Goal: Information Seeking & Learning: Learn about a topic

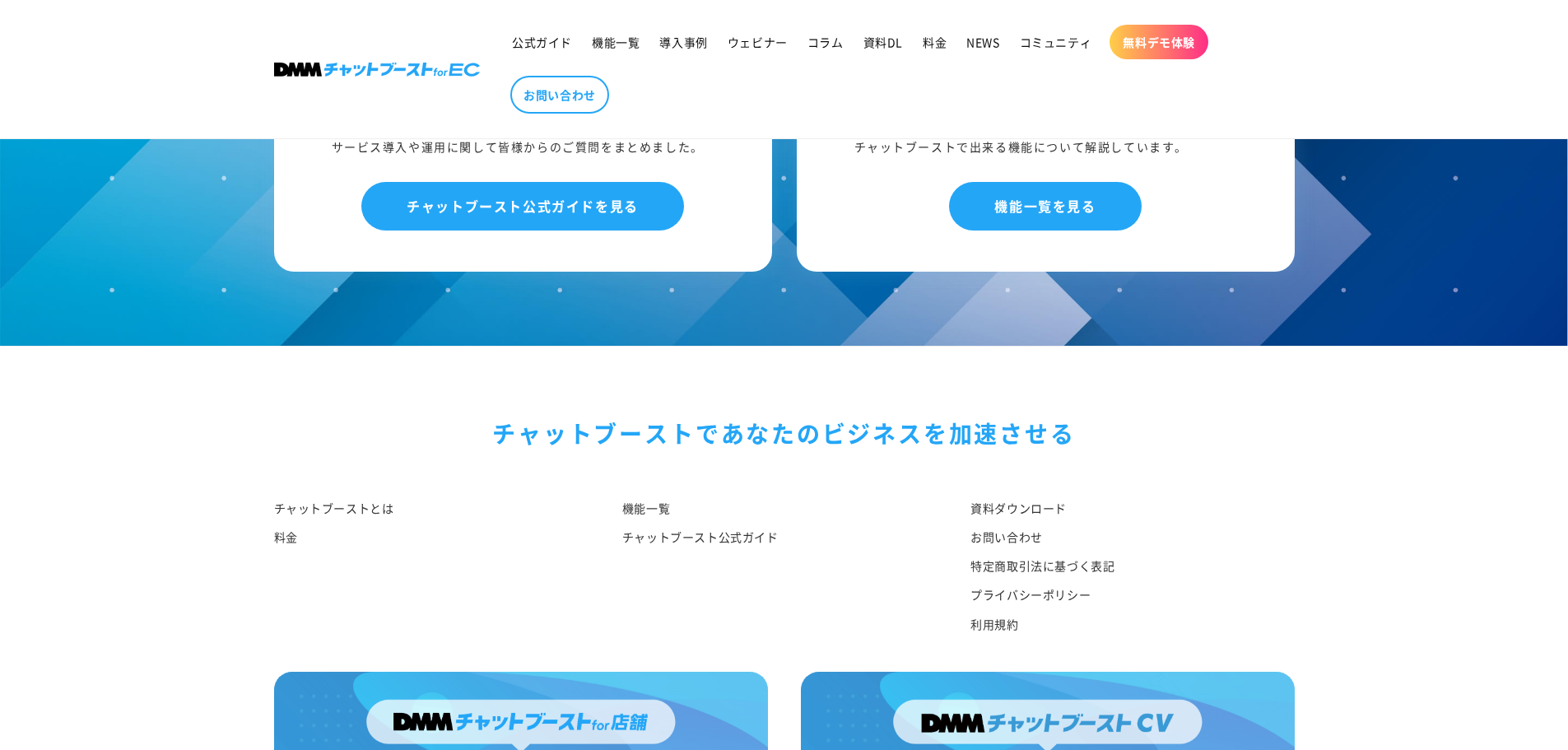
scroll to position [6133, 0]
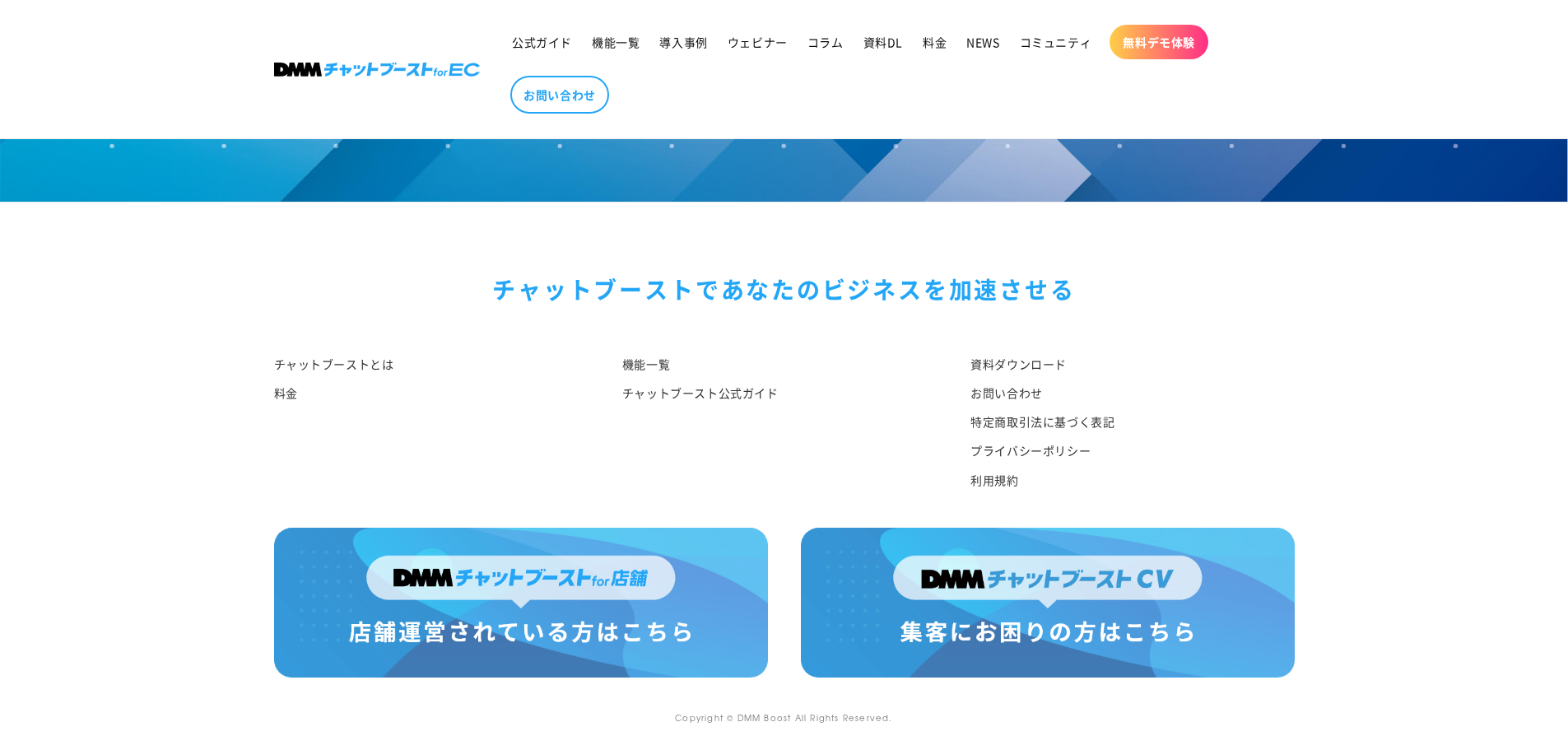
drag, startPoint x: 449, startPoint y: 279, endPoint x: 1076, endPoint y: 500, distance: 664.8
click at [1076, 500] on div "チャットブーストで あなたのビジネスを加速させる チャットブーストとは 料金 機能一覧 チャットブースト公式ガイド 資料ダウンロード お問い合わせ 特定商取引…" at bounding box center [784, 365] width 1103 height 325
click at [1076, 500] on div "資料ダウンロード お問い合わせ 特定商取引法に基づく表記 プライバシーポリシー 利用規約" at bounding box center [1119, 426] width 348 height 151
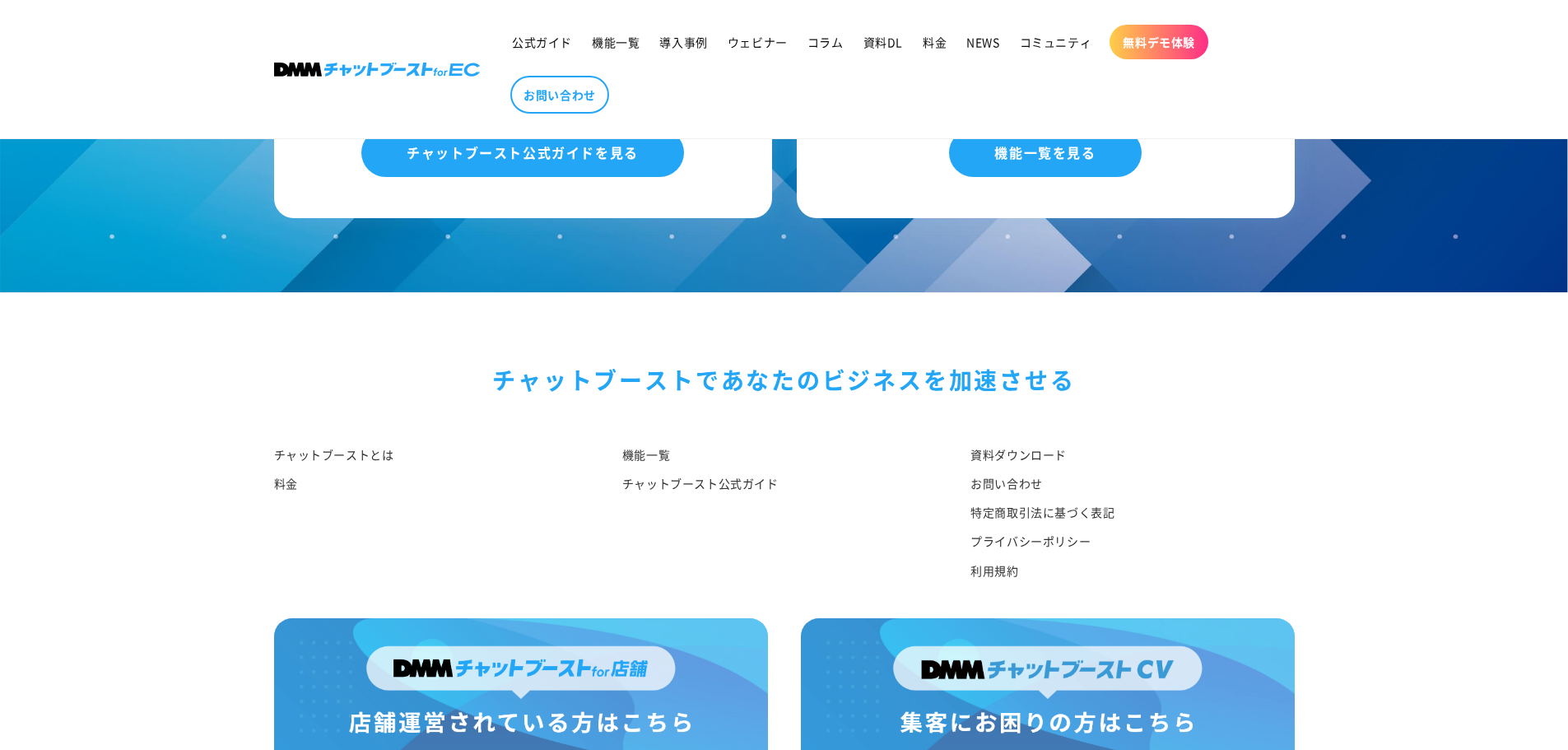
scroll to position [5986, 0]
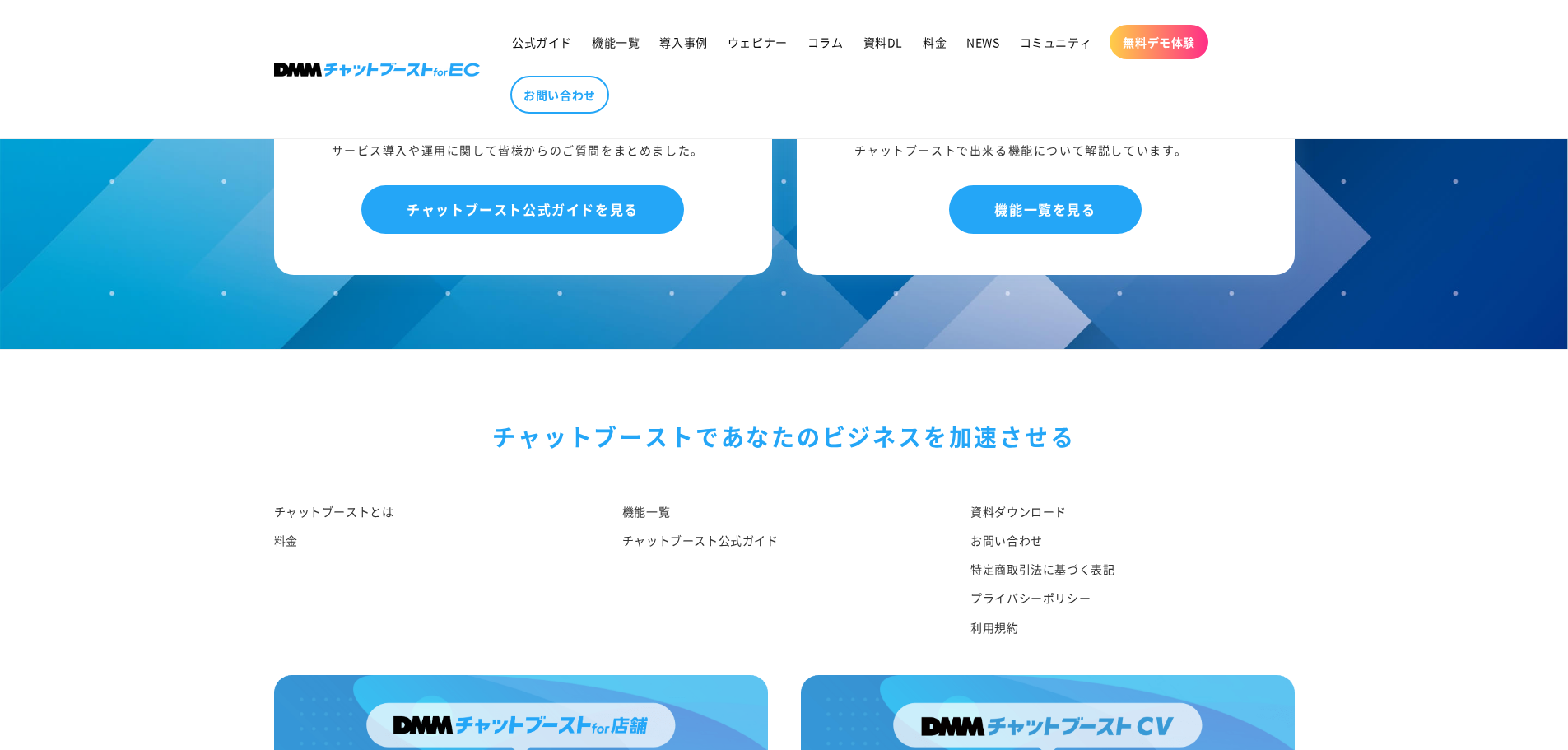
drag, startPoint x: 1076, startPoint y: 500, endPoint x: 215, endPoint y: 73, distance: 961.1
click at [215, 73] on sticky-header "公式ガイド 機能一覧 導入事例 ウェビナー コラム 資料DL 料金 NEWS コミュニティ 無料デモ体験 NEWS" at bounding box center [784, 69] width 1568 height 139
drag, startPoint x: 215, startPoint y: 73, endPoint x: 1192, endPoint y: 631, distance: 1125.1
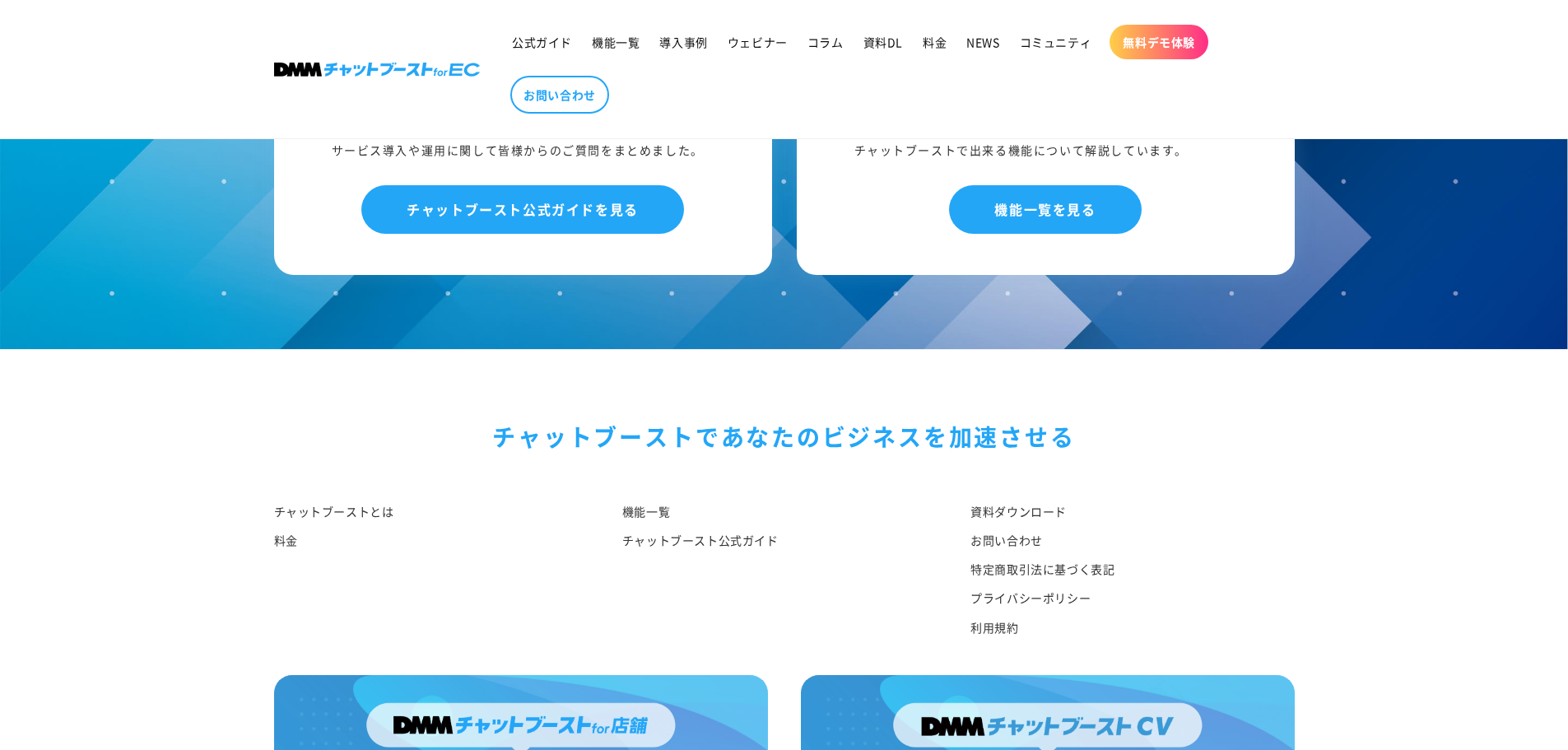
click at [1192, 631] on li "利用規約" at bounding box center [1132, 628] width 324 height 29
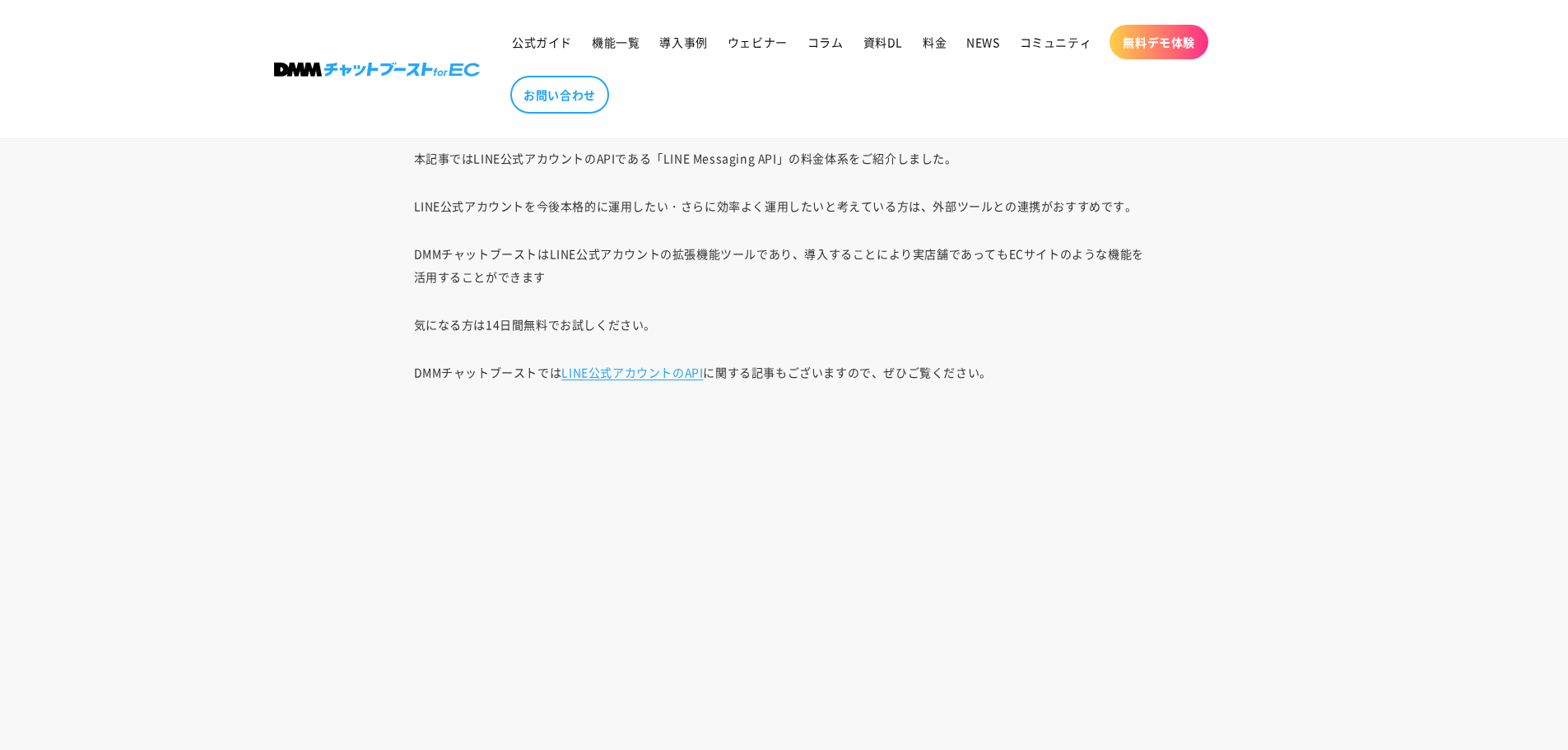
drag, startPoint x: 1192, startPoint y: 631, endPoint x: 65, endPoint y: -100, distance: 1343.3
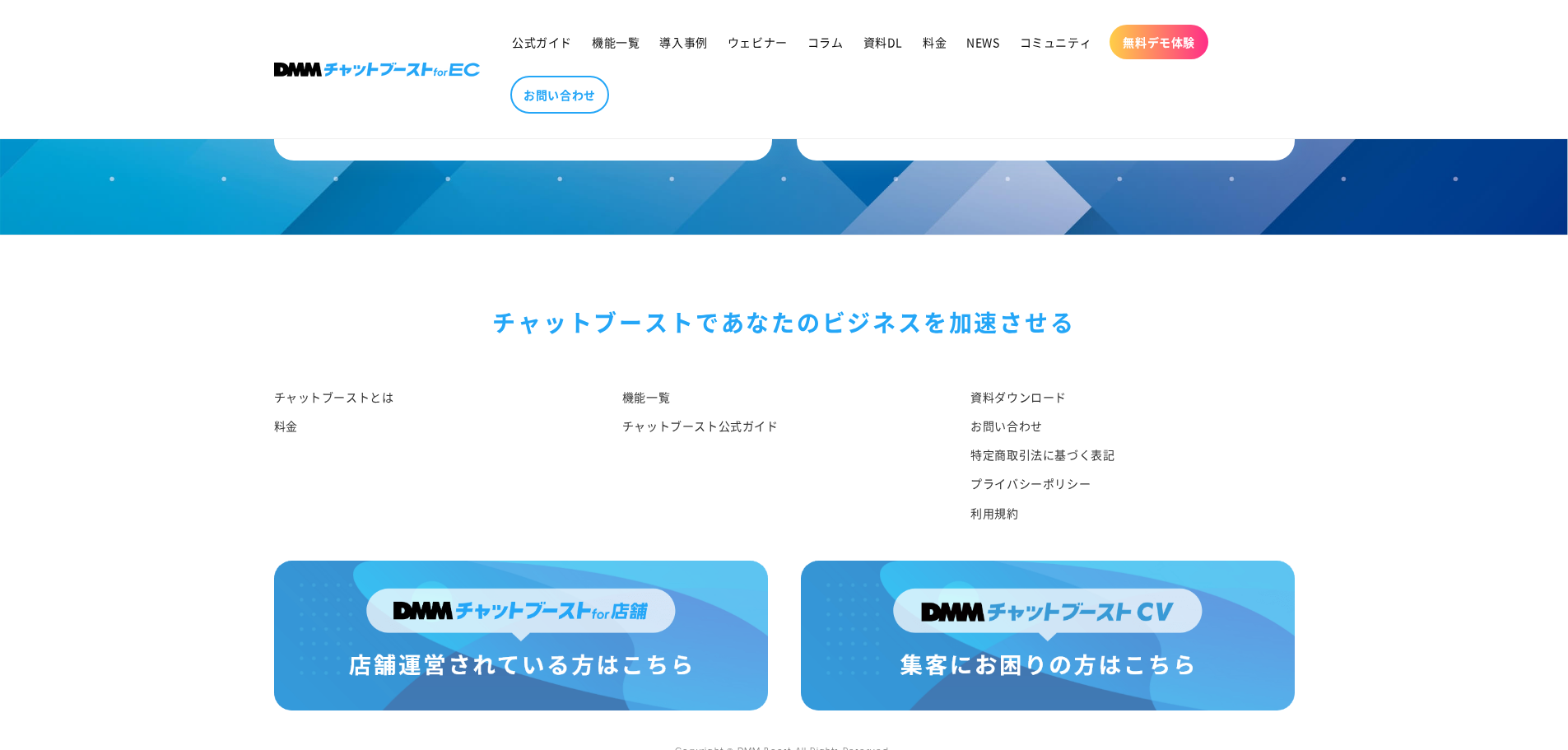
scroll to position [6133, 0]
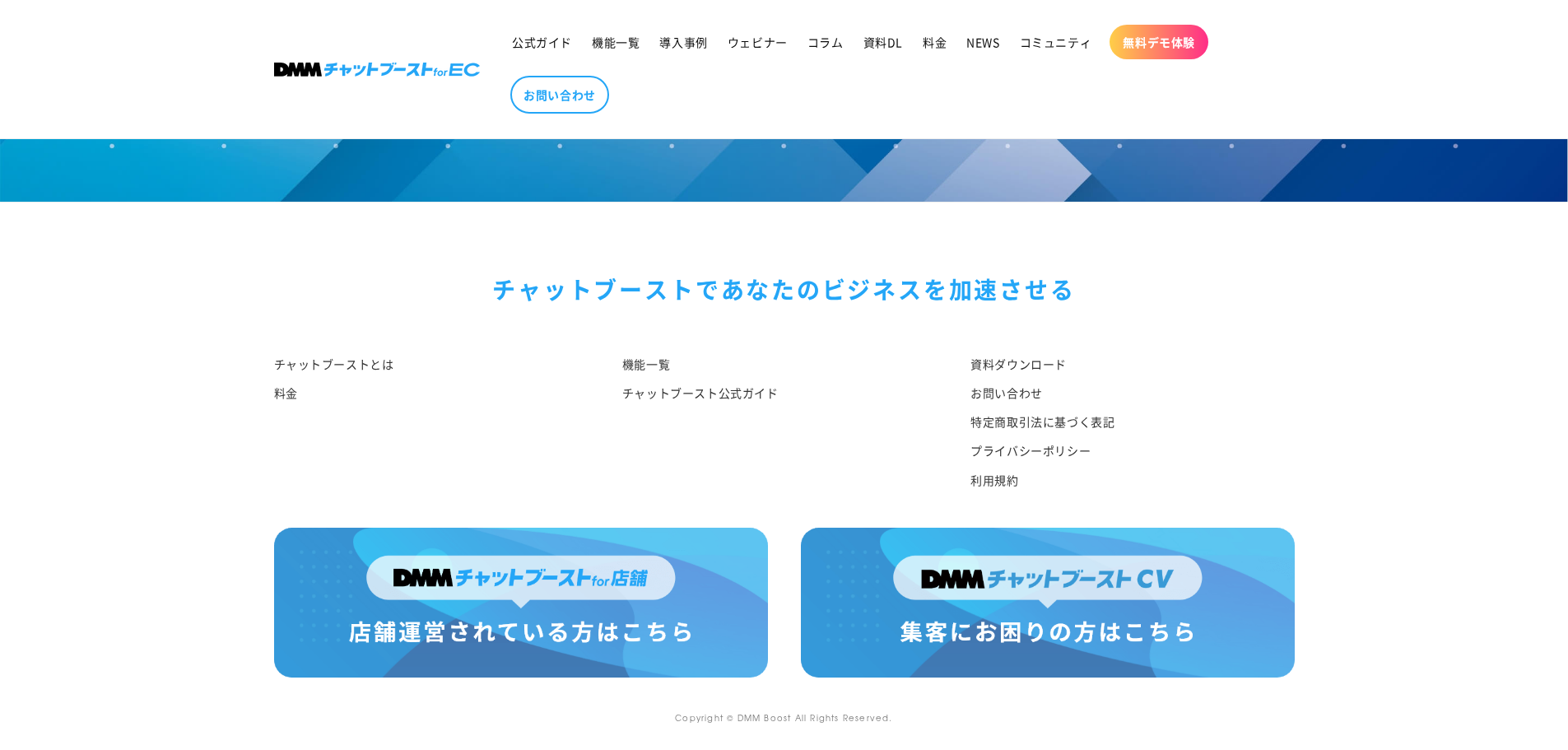
click at [1326, 402] on div "チャットブーストで あなたのビジネスを加速させる チャットブーストとは 料金 機能一覧 チャットブースト公式ガイド 資料ダウンロード お問い合わせ 特定商取引…" at bounding box center [784, 365] width 1103 height 325
